Goal: Contribute content

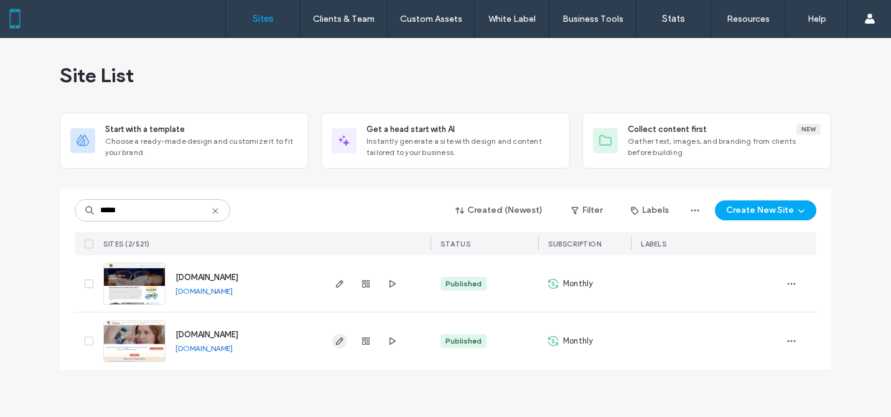
type input "*****"
click at [337, 338] on icon "button" at bounding box center [340, 341] width 10 height 10
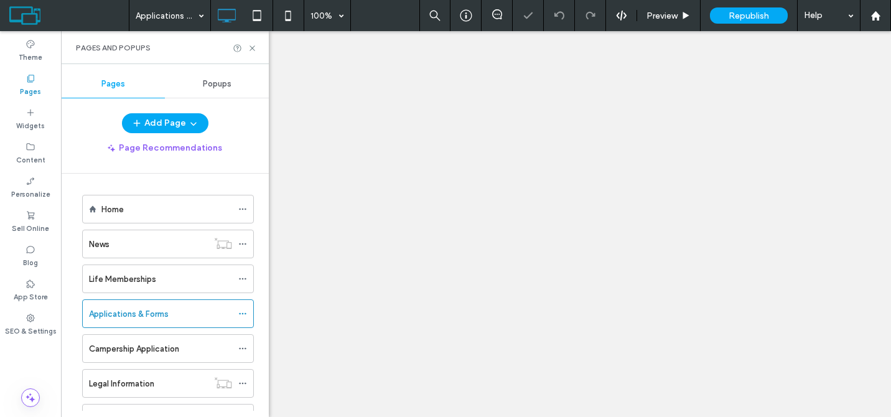
click at [253, 48] on use at bounding box center [252, 47] width 5 height 5
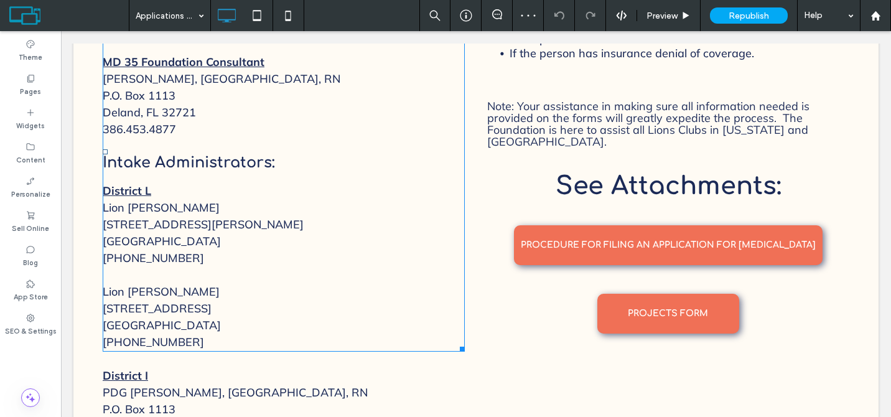
scroll to position [703, 0]
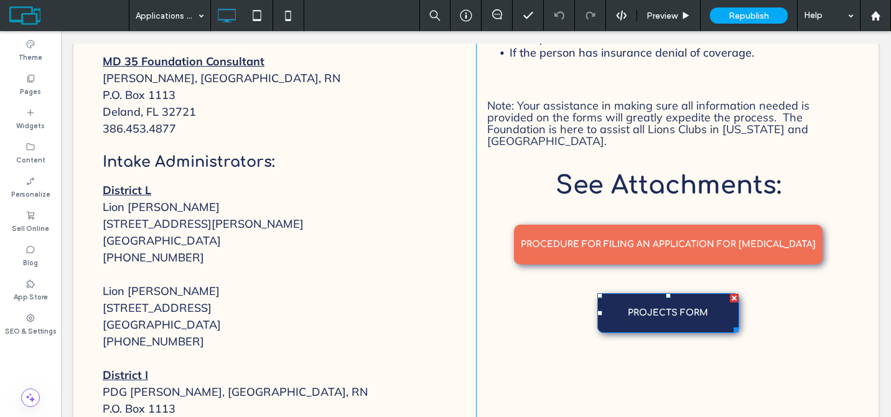
click at [680, 312] on span "PROJECTS FORM" at bounding box center [668, 312] width 80 height 29
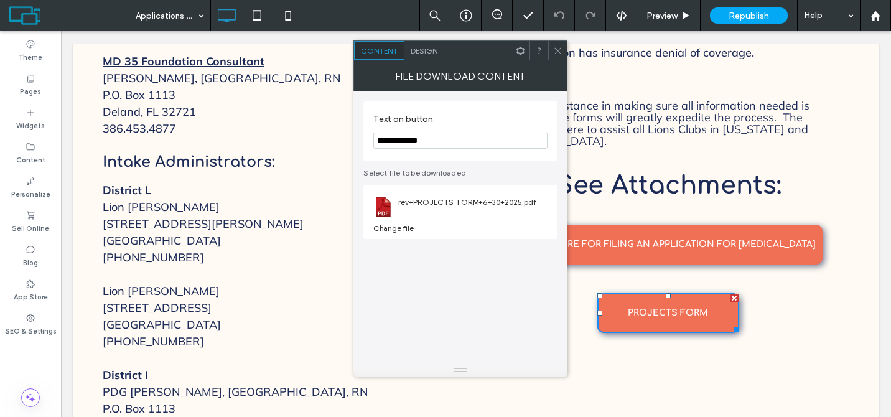
click at [400, 229] on div "Change file" at bounding box center [393, 227] width 40 height 9
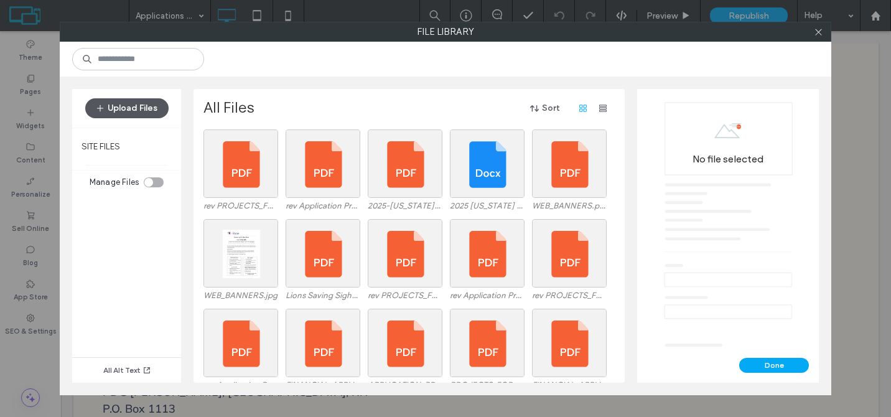
click at [120, 103] on button "Upload Files" at bounding box center [126, 108] width 83 height 20
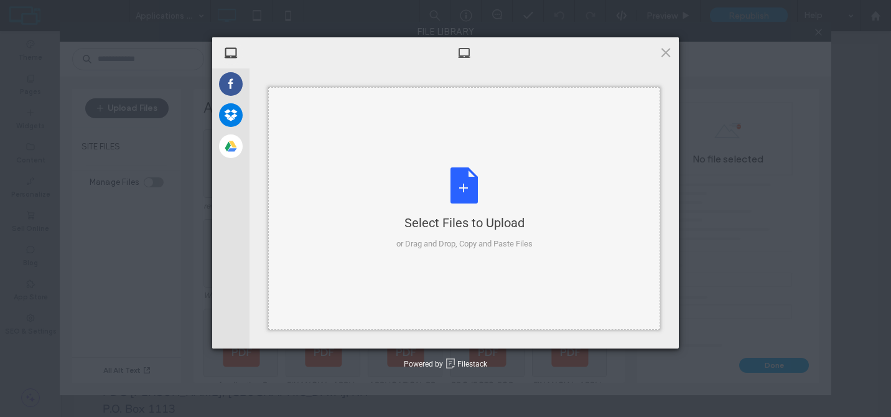
click at [454, 195] on div "Select Files to Upload or Drag and Drop, Copy and Paste Files" at bounding box center [464, 208] width 136 height 83
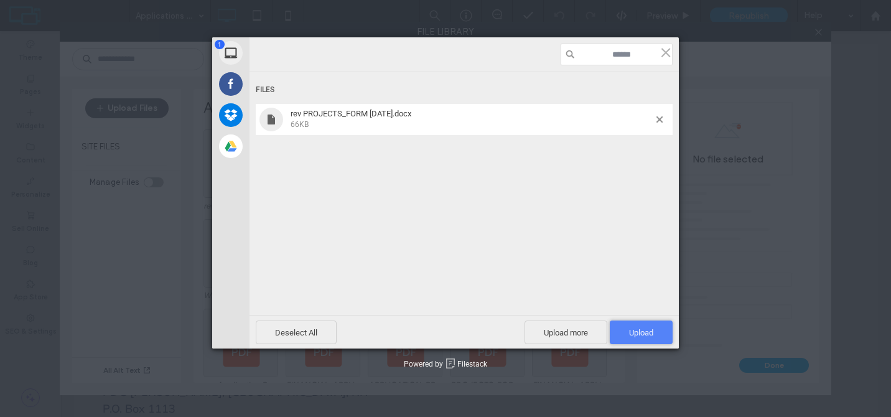
click at [647, 327] on span "Upload 1" at bounding box center [641, 332] width 63 height 24
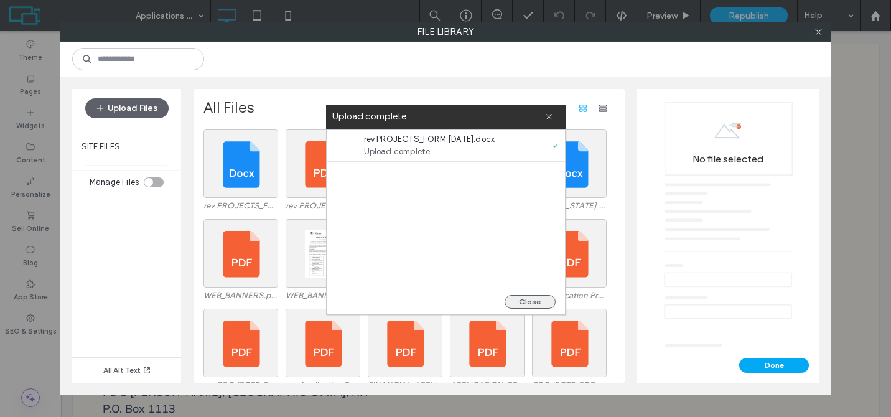
click at [549, 301] on button "Close" at bounding box center [530, 302] width 51 height 14
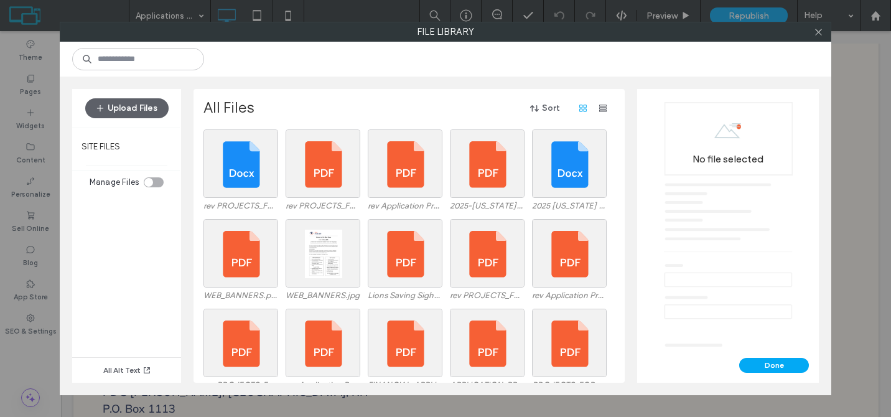
click at [549, 301] on button "Close" at bounding box center [530, 302] width 51 height 14
click at [141, 112] on button "Upload Files" at bounding box center [126, 108] width 83 height 20
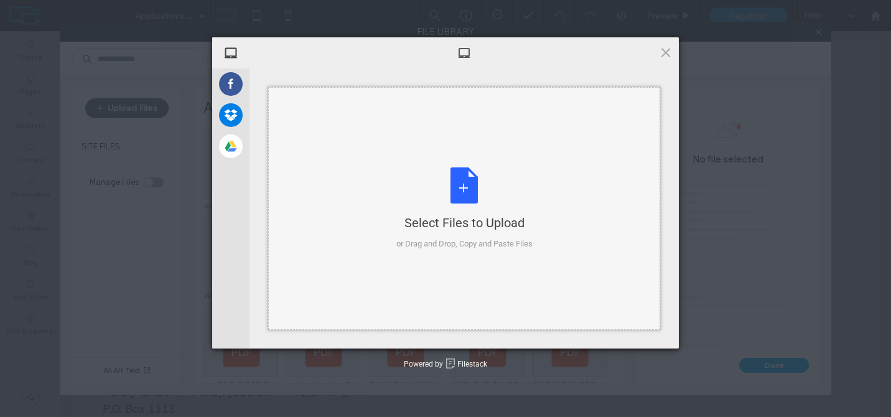
click at [480, 175] on div "Select Files to Upload or Drag and Drop, Copy and Paste Files" at bounding box center [464, 208] width 136 height 83
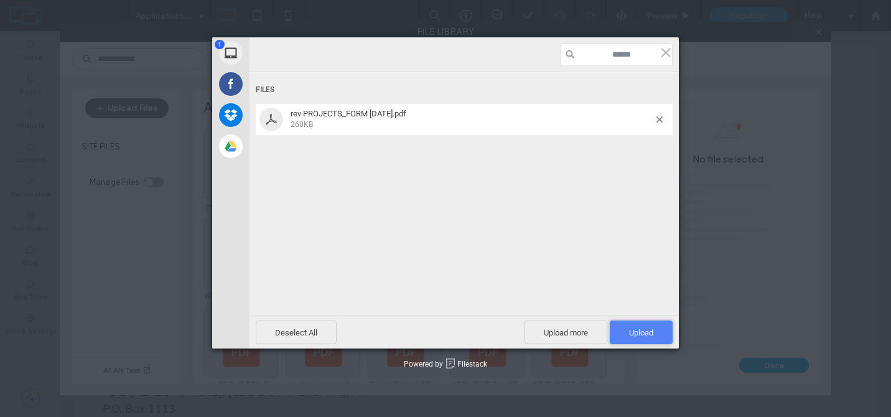
click at [648, 331] on span "Upload 1" at bounding box center [641, 332] width 24 height 9
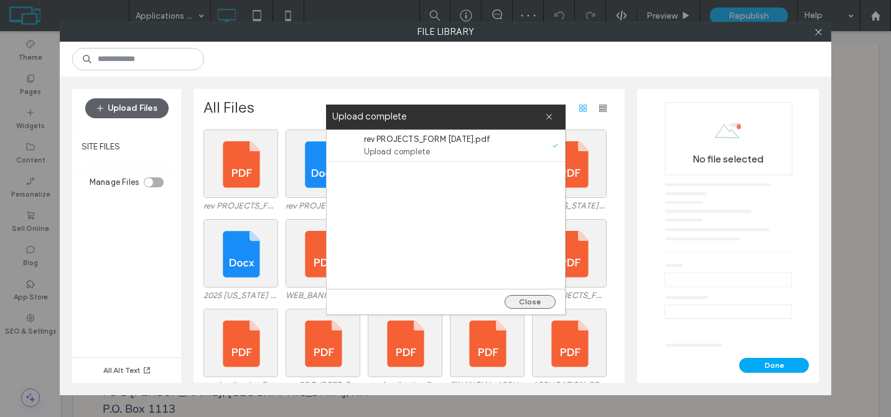
click at [520, 304] on button "Close" at bounding box center [530, 302] width 51 height 14
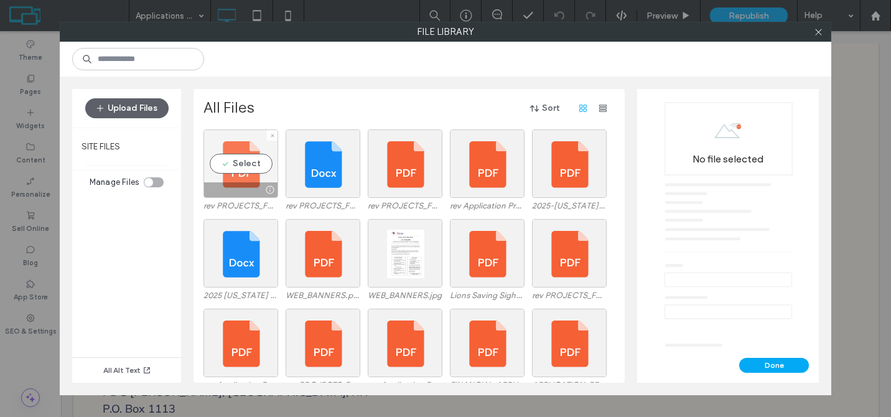
click at [248, 167] on div "Select" at bounding box center [240, 163] width 75 height 68
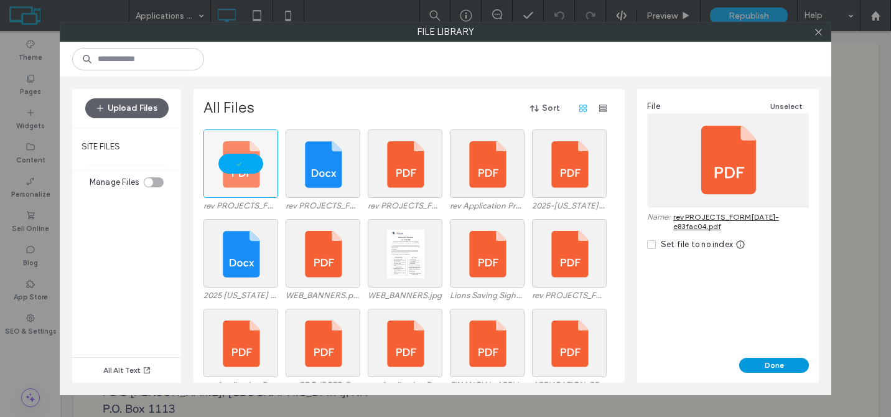
click at [780, 364] on button "Done" at bounding box center [774, 365] width 70 height 15
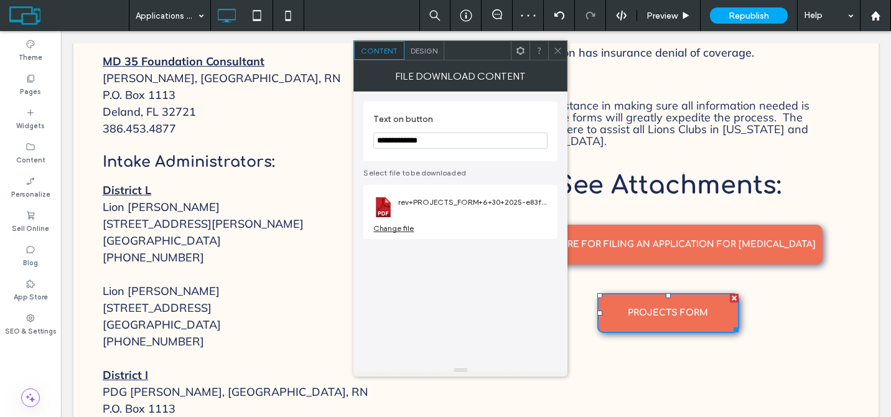
click at [553, 52] on icon at bounding box center [557, 50] width 9 height 9
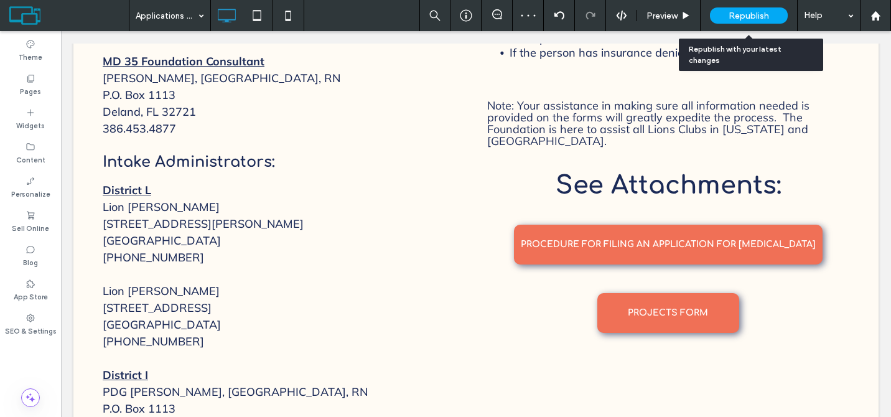
click at [735, 14] on span "Republish" at bounding box center [749, 16] width 40 height 11
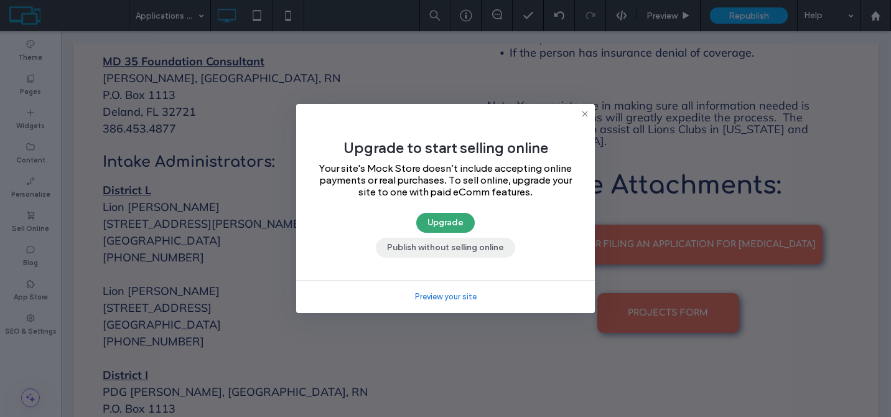
click at [474, 242] on button "Publish without selling online" at bounding box center [445, 248] width 139 height 20
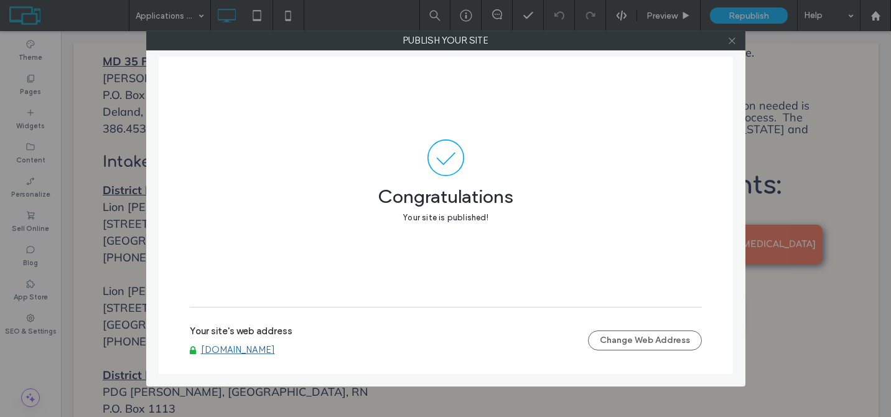
click at [731, 40] on use at bounding box center [732, 40] width 6 height 6
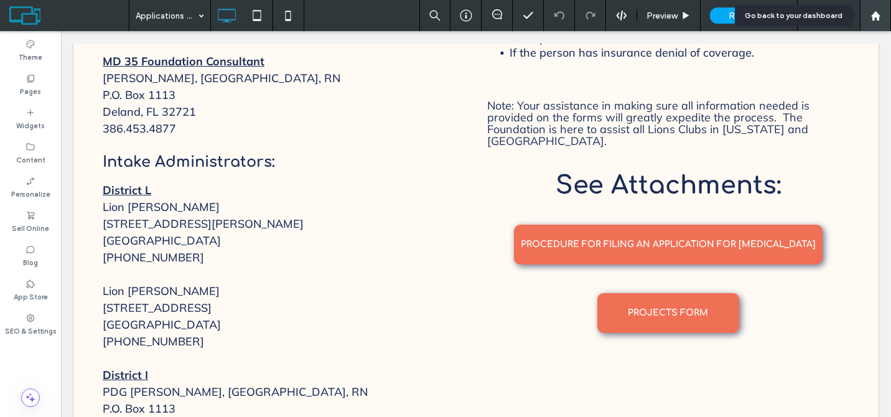
click at [876, 12] on use at bounding box center [875, 15] width 9 height 9
